Goal: Complete application form

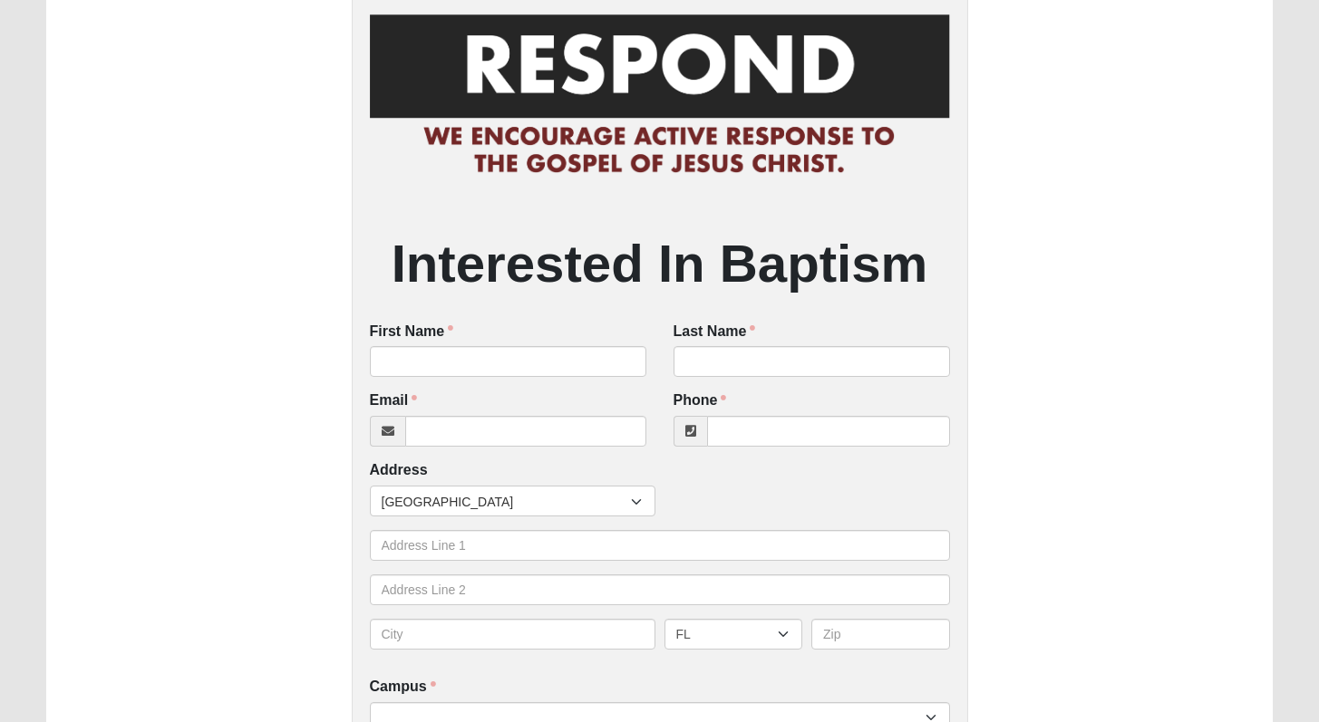
scroll to position [120, 0]
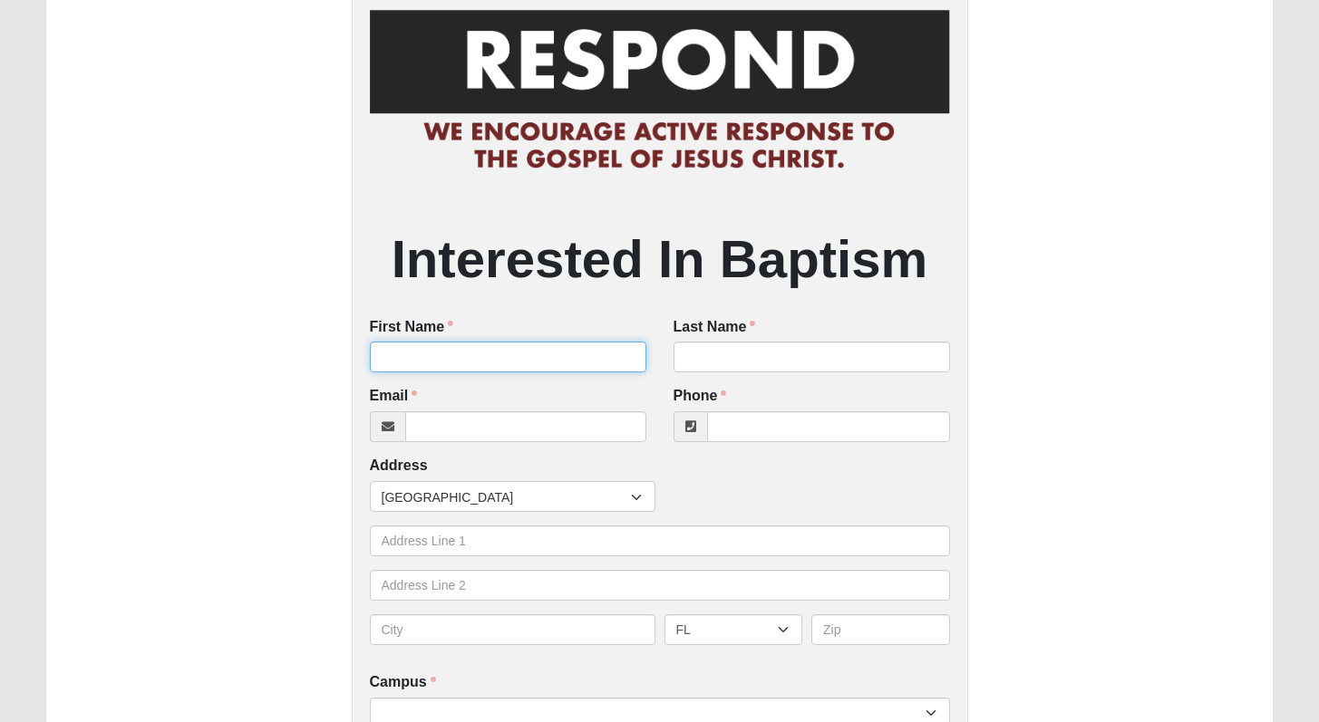
click at [547, 353] on input "First Name" at bounding box center [508, 357] width 276 height 31
type input "[PERSON_NAME]"
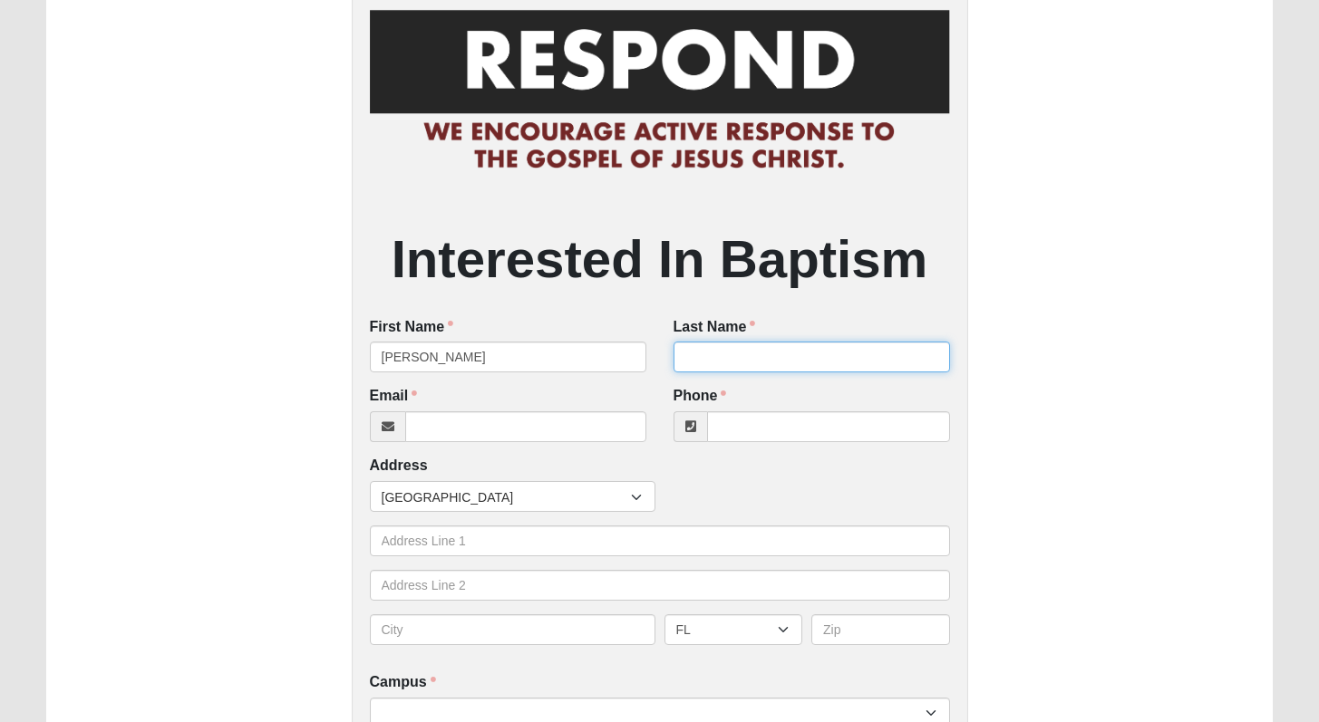
type input "[PERSON_NAME]"
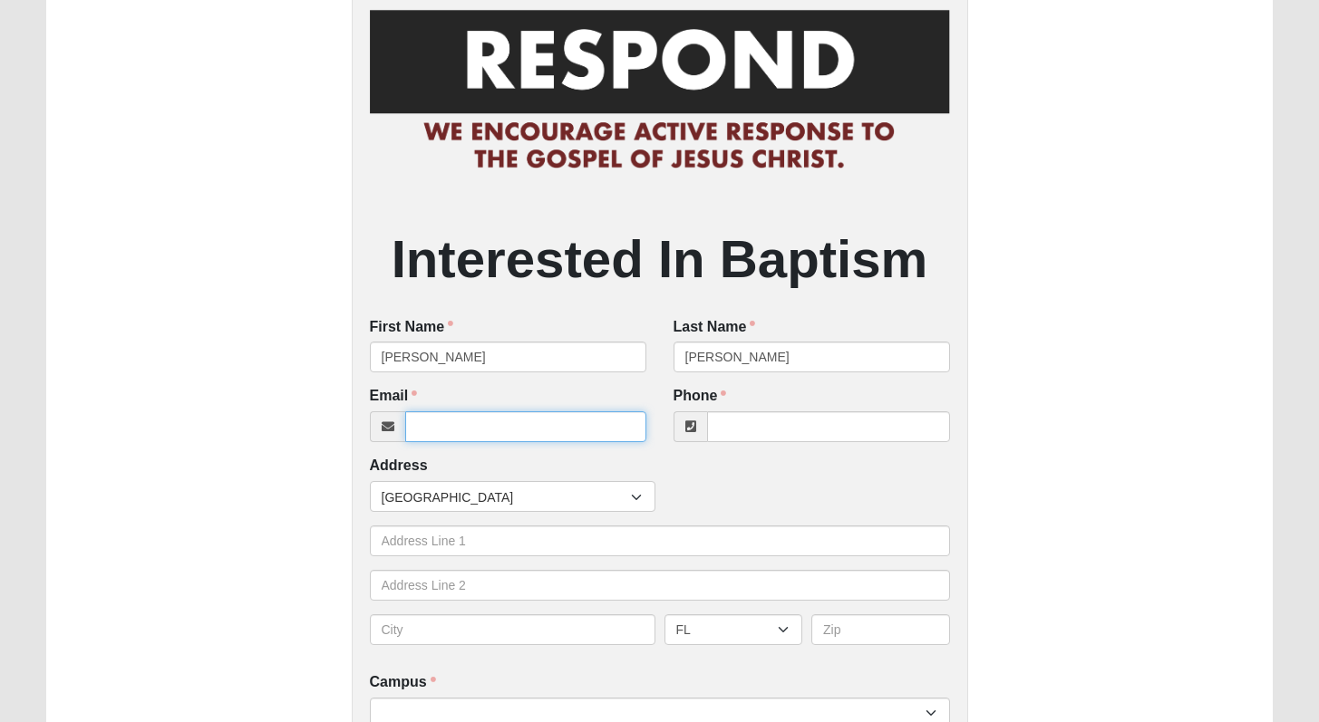
type input "[EMAIL_ADDRESS][DOMAIN_NAME]"
type input "9045405946"
type input "[STREET_ADDRESS]"
type input "Saint Augustine"
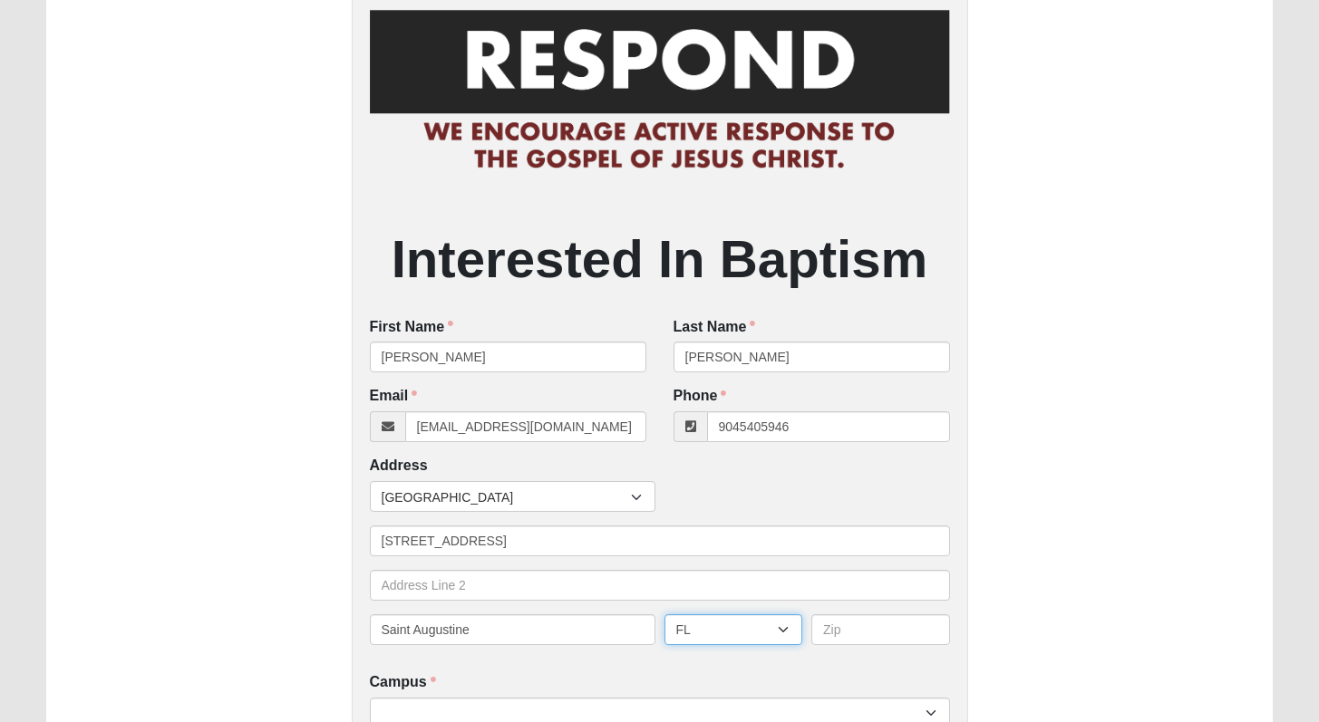
type input "32092"
type input "[PHONE_NUMBER]"
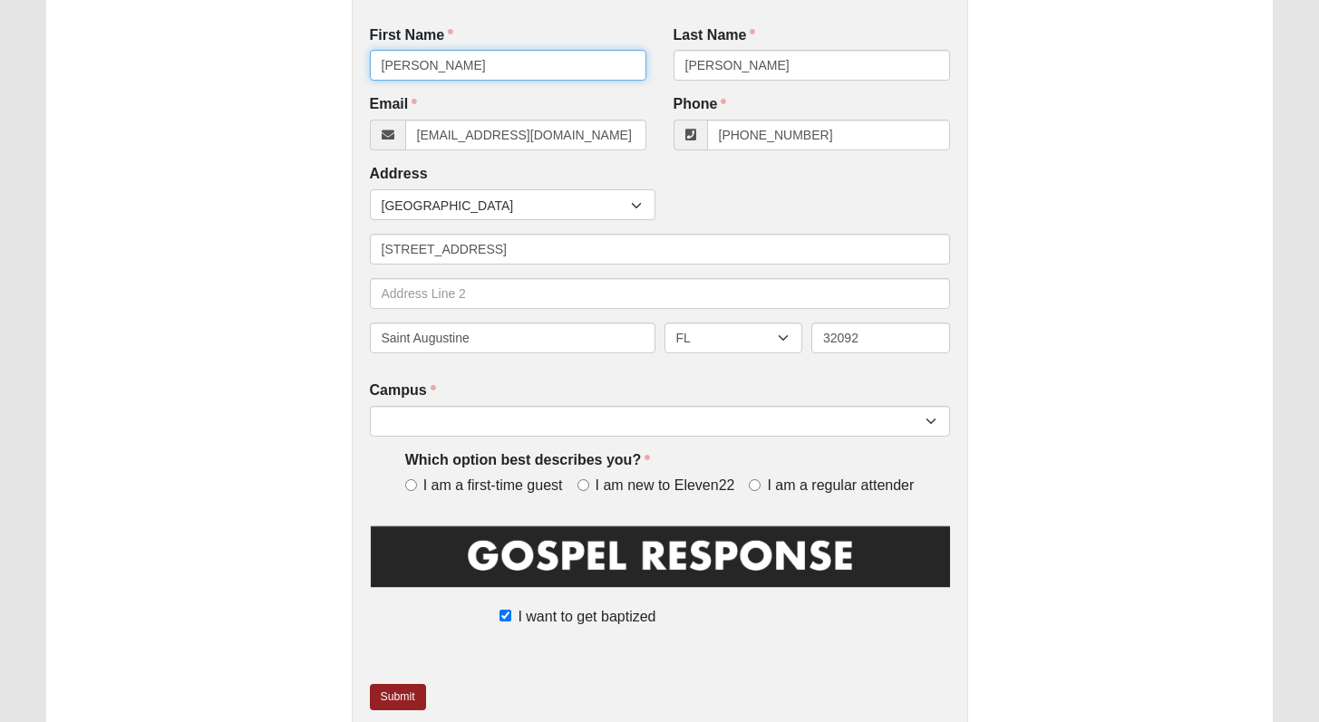
scroll to position [414, 0]
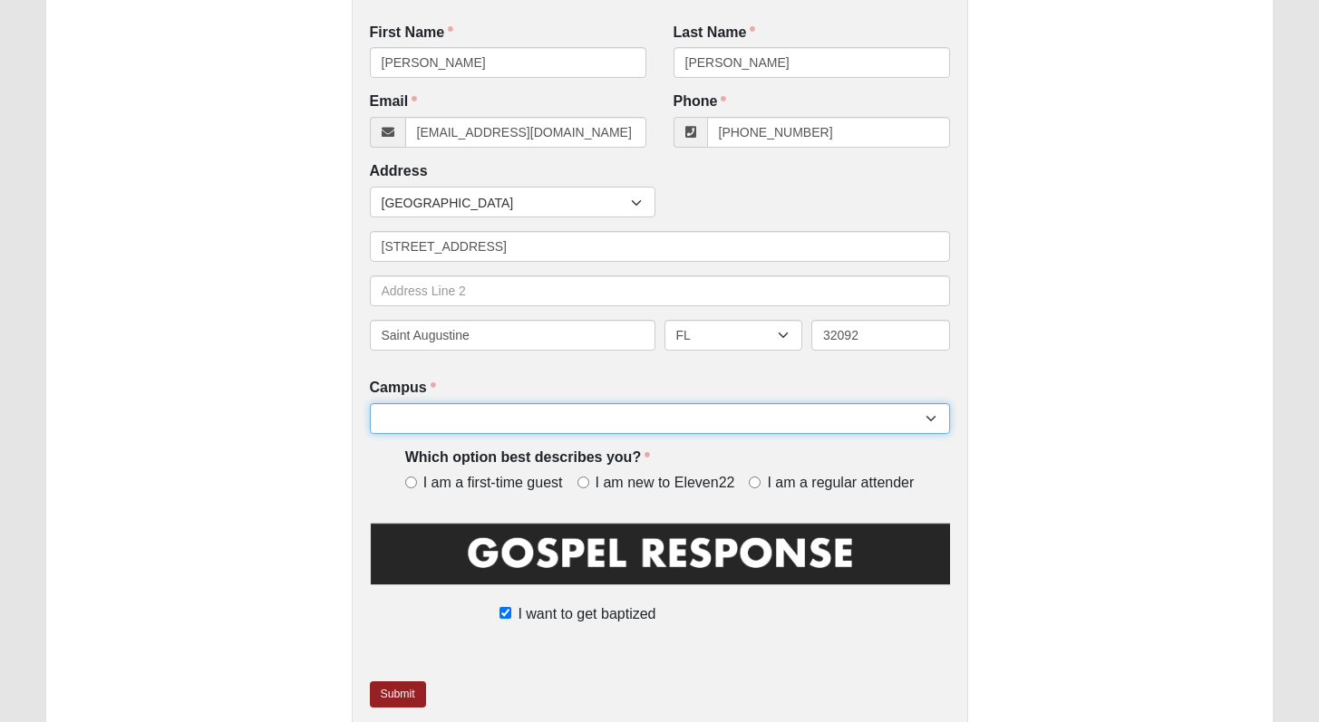
click at [437, 422] on select "Arlington Baymeadows Eleven22 Online [PERSON_NAME][GEOGRAPHIC_DATA] Jesup [GEOG…" at bounding box center [660, 418] width 580 height 31
select select "11"
click at [370, 404] on select "Arlington Baymeadows Eleven22 Online [PERSON_NAME][GEOGRAPHIC_DATA] Jesup [GEOG…" at bounding box center [660, 418] width 580 height 31
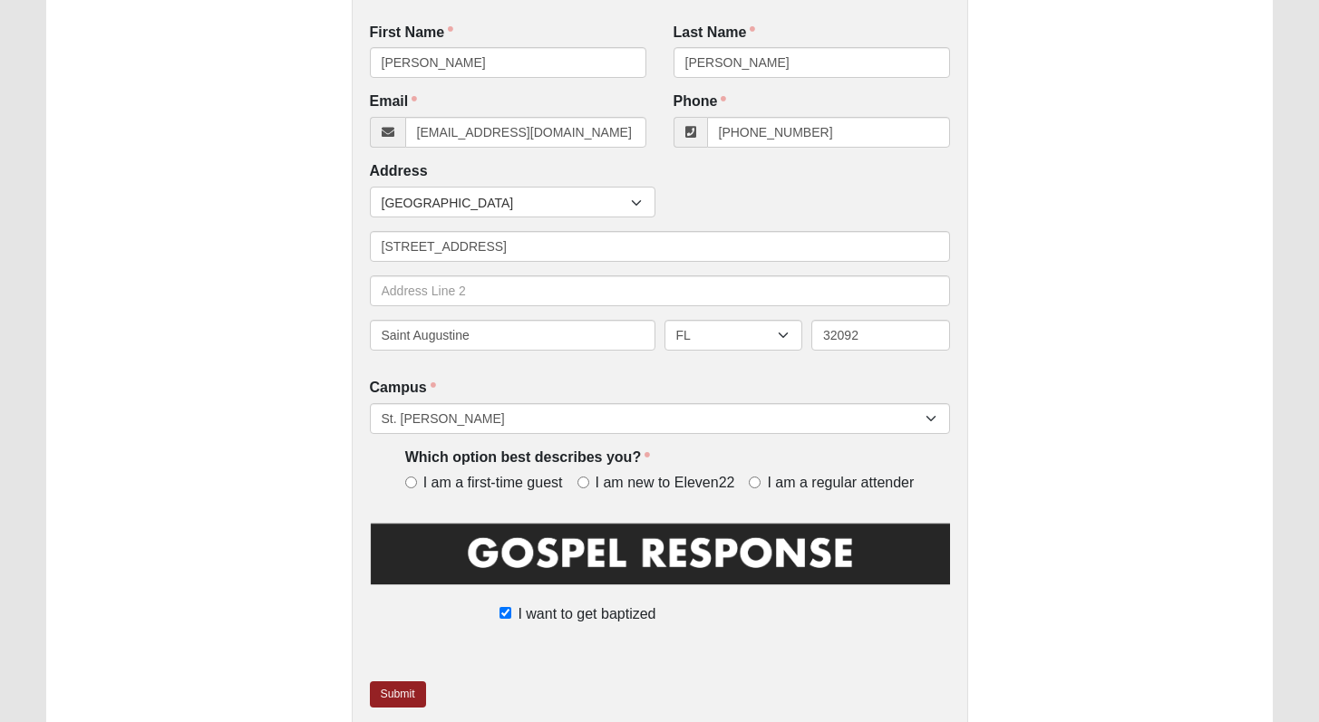
scroll to position [497, 0]
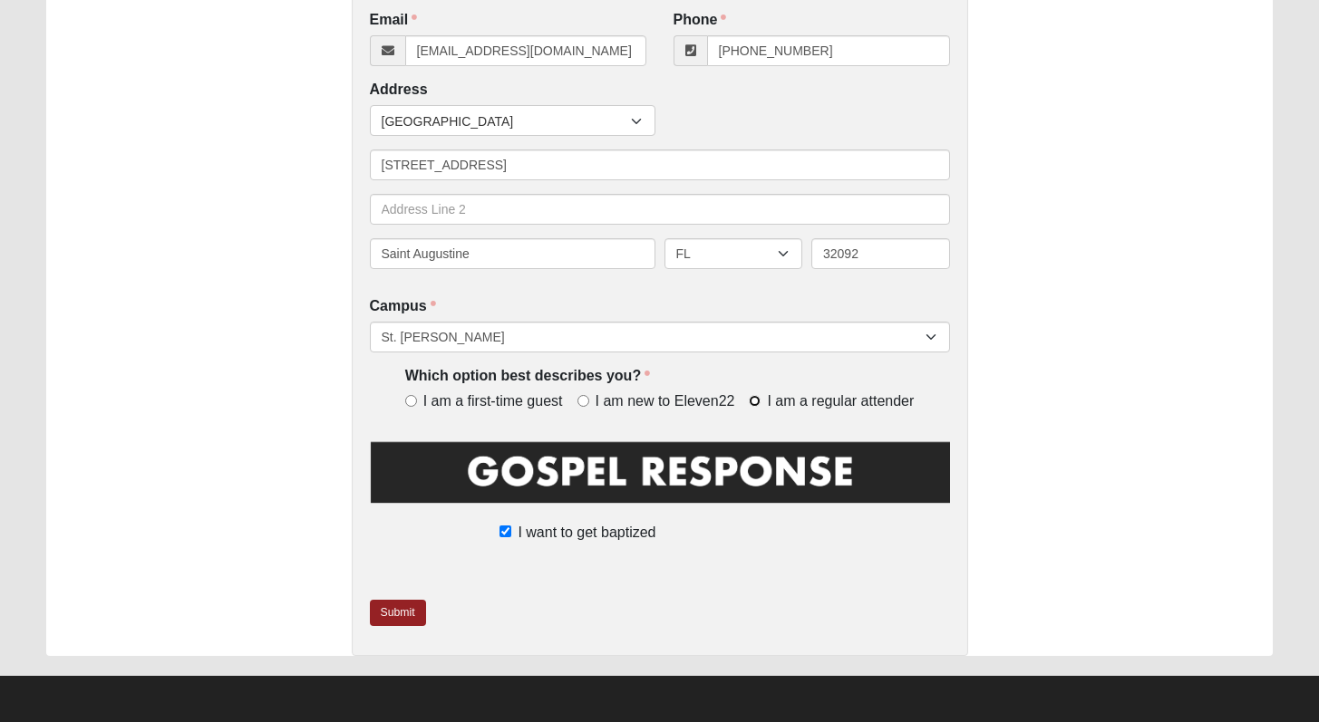
click at [757, 402] on input "I am a regular attender" at bounding box center [755, 401] width 12 height 12
radio input "true"
click at [644, 470] on img at bounding box center [660, 479] width 580 height 81
click at [387, 607] on link "Submit" at bounding box center [398, 613] width 56 height 26
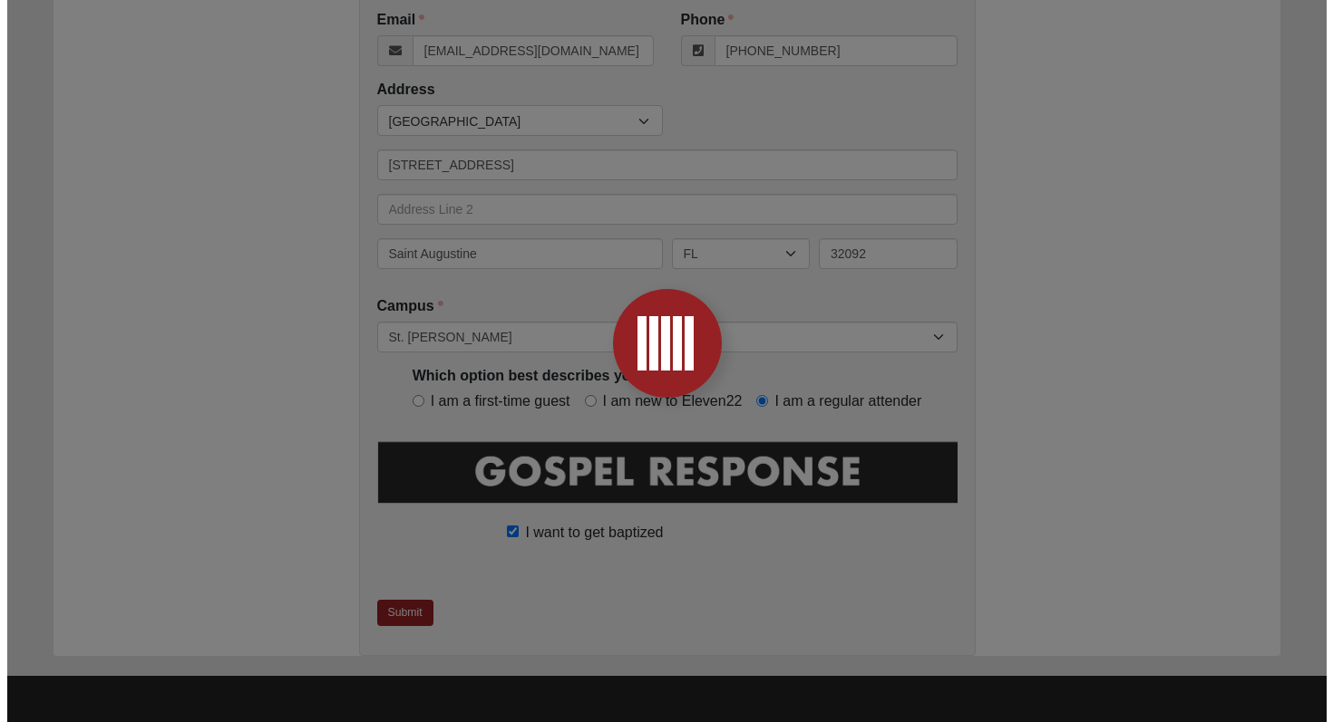
scroll to position [0, 0]
